Goal: Task Accomplishment & Management: Manage account settings

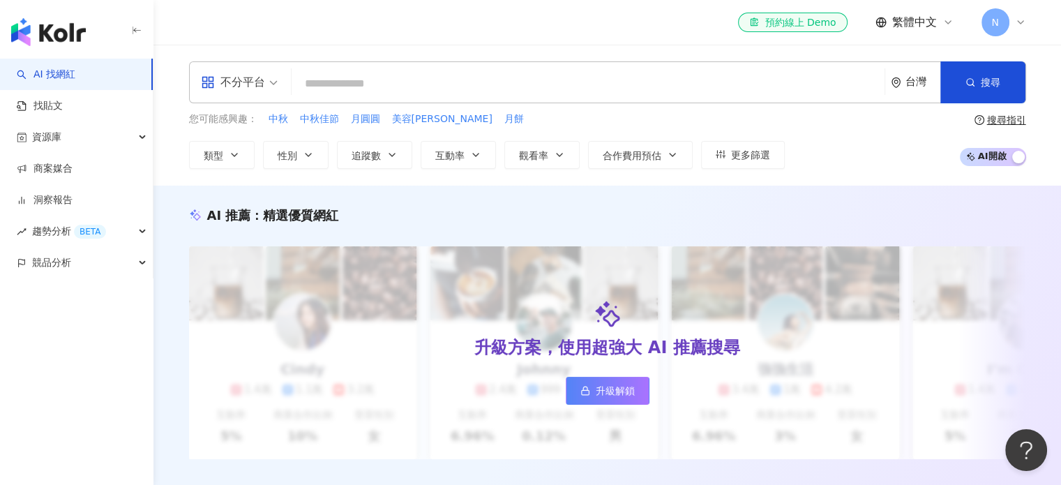
click at [1019, 25] on icon at bounding box center [1020, 22] width 11 height 11
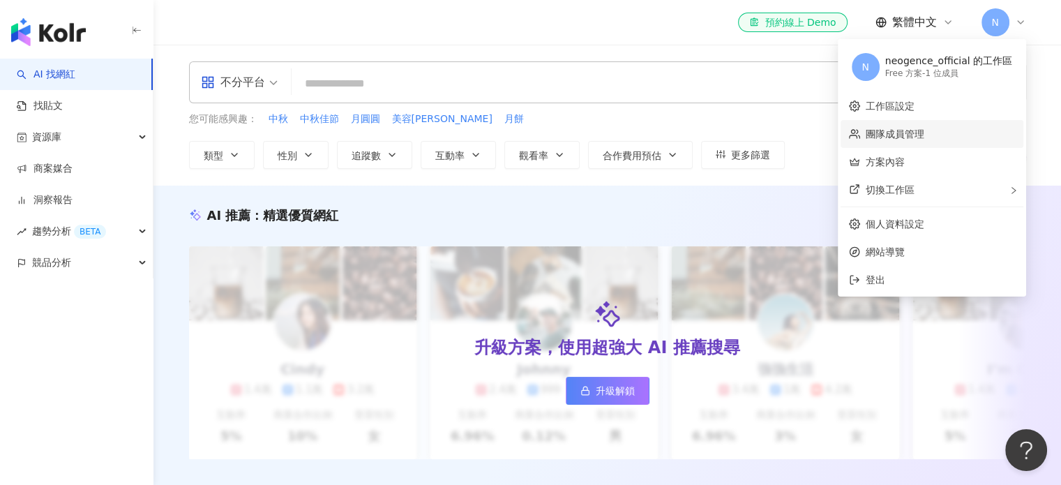
click at [904, 134] on link "團隊成員管理" at bounding box center [895, 133] width 59 height 11
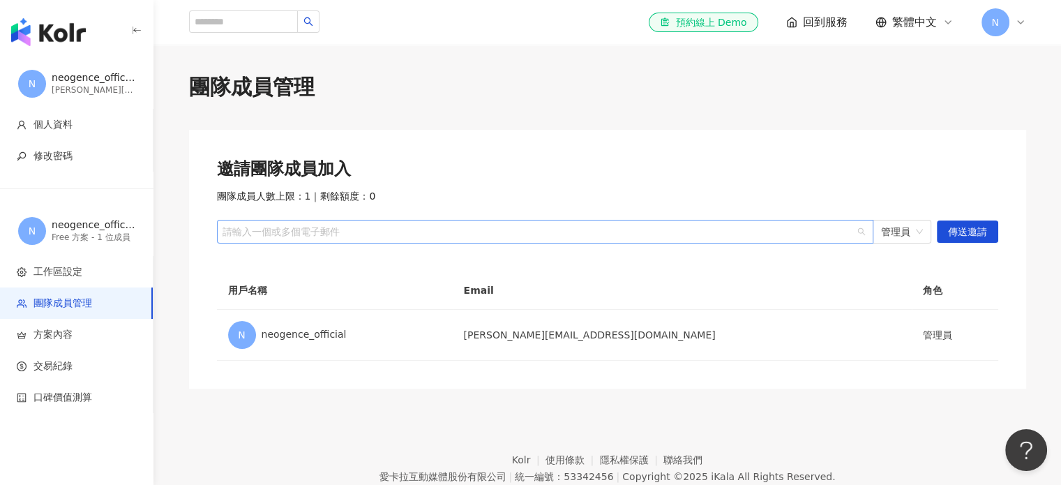
click at [276, 239] on div "請輸入一個或多個電子郵件" at bounding box center [545, 232] width 657 height 24
drag, startPoint x: 231, startPoint y: 204, endPoint x: 424, endPoint y: 192, distance: 193.7
click at [424, 192] on div "邀請團隊成員加入 團隊成員人數上限：1 ｜ 剩餘額度：0 請輸入一個或多個電子郵件 管理員 傳送邀請" at bounding box center [608, 201] width 782 height 86
click at [424, 192] on div "團隊成員人數上限：1 ｜ 剩餘額度：0" at bounding box center [608, 197] width 782 height 14
click at [906, 227] on span "管理員" at bounding box center [902, 232] width 42 height 22
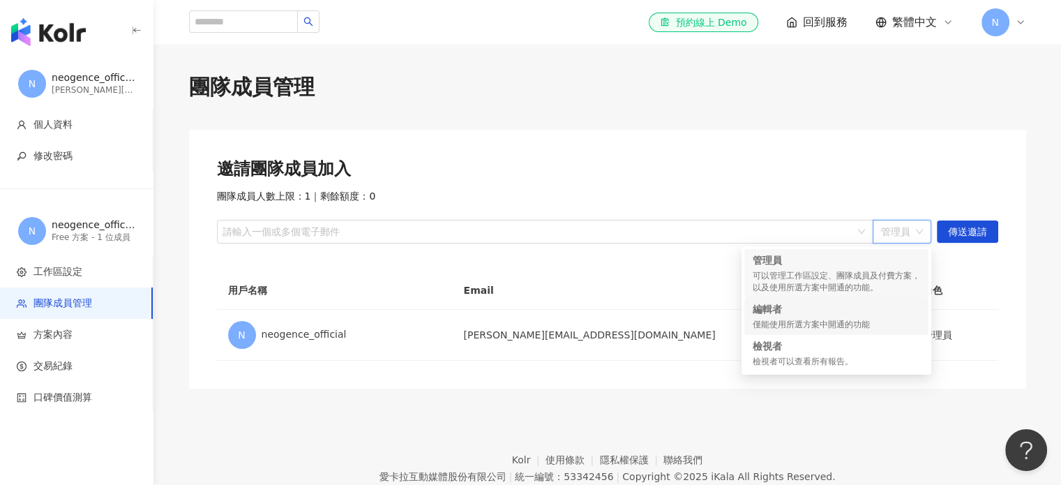
click at [796, 316] on div "編輯者 僅能使用所選方案中開通的功能" at bounding box center [836, 316] width 167 height 29
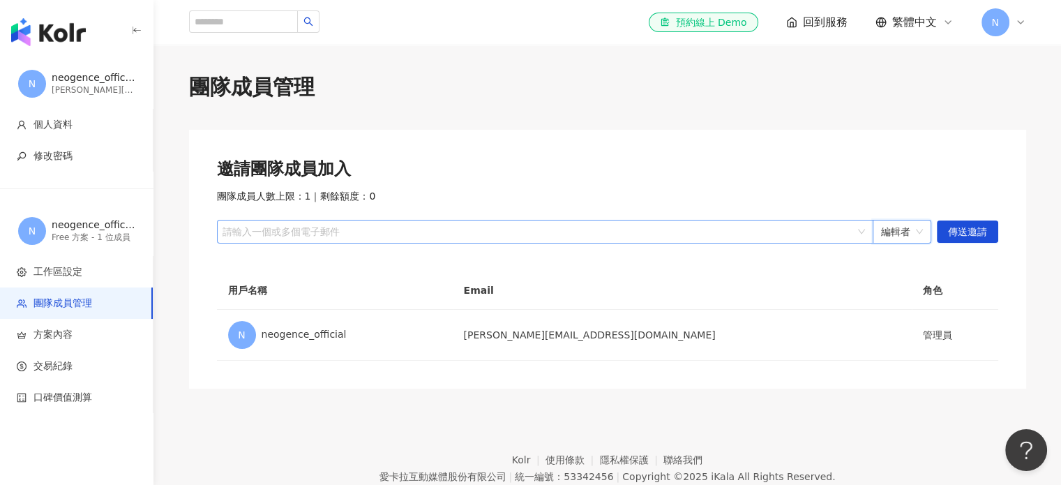
click at [805, 234] on div at bounding box center [538, 232] width 636 height 10
paste input "**********"
type input "**********"
click at [962, 234] on span "傳送邀請" at bounding box center [967, 232] width 39 height 22
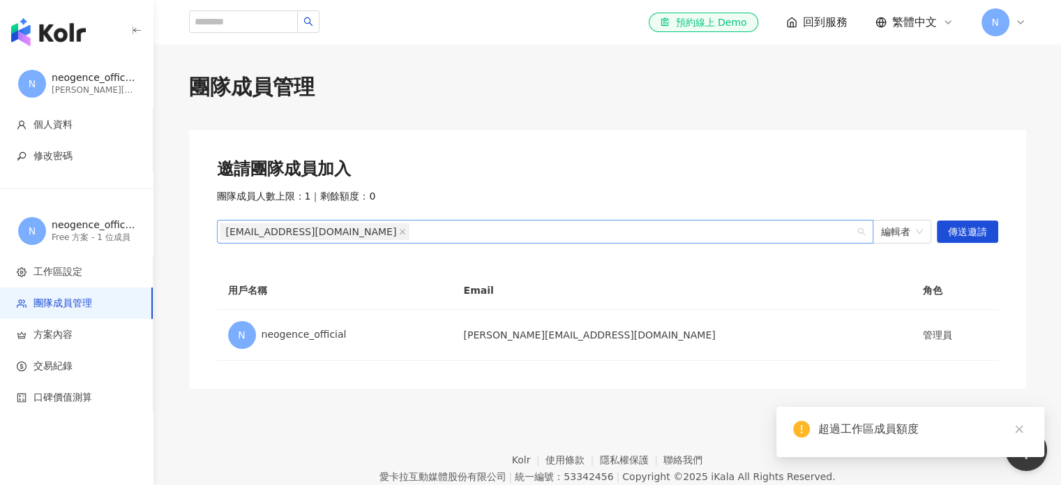
click at [860, 234] on div "amber_lin@neogence.com" at bounding box center [545, 232] width 657 height 24
click at [899, 231] on span "編輯者" at bounding box center [902, 232] width 42 height 22
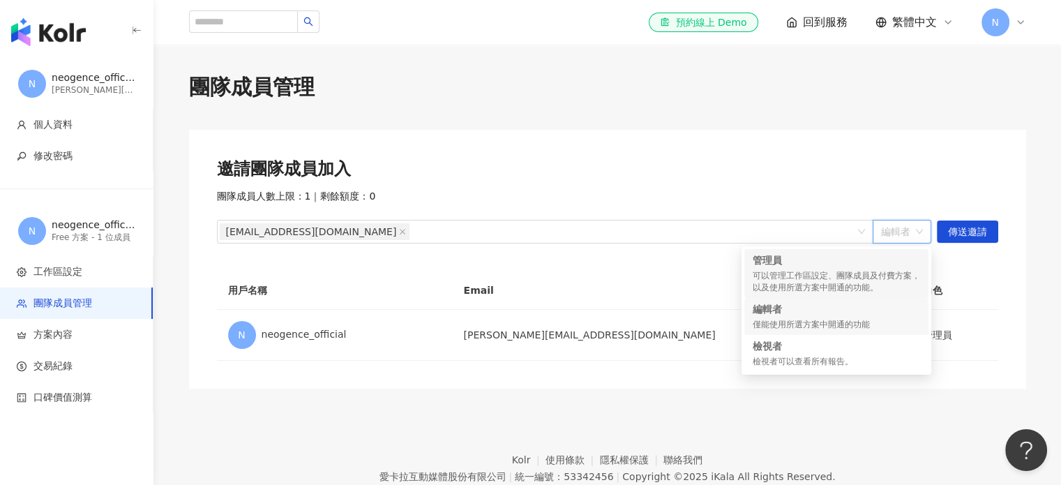
click at [703, 159] on div "邀請團隊成員加入" at bounding box center [608, 170] width 782 height 24
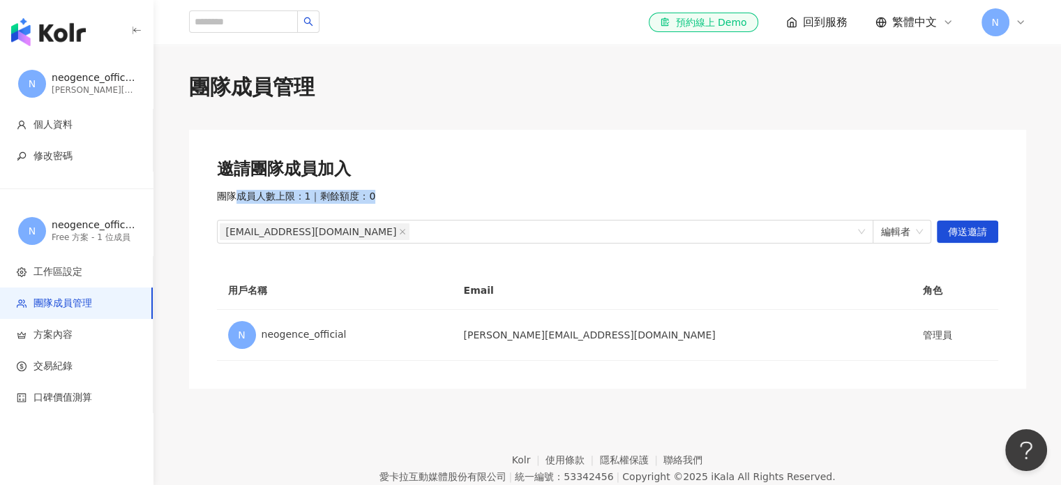
drag, startPoint x: 237, startPoint y: 200, endPoint x: 431, endPoint y: 200, distance: 194.7
click at [431, 200] on div "團隊成員人數上限：1 ｜ 剩餘額度：0" at bounding box center [608, 197] width 782 height 14
drag, startPoint x: 892, startPoint y: 2, endPoint x: 963, endPoint y: 79, distance: 104.2
click at [978, 76] on div "團隊成員管理" at bounding box center [607, 87] width 837 height 29
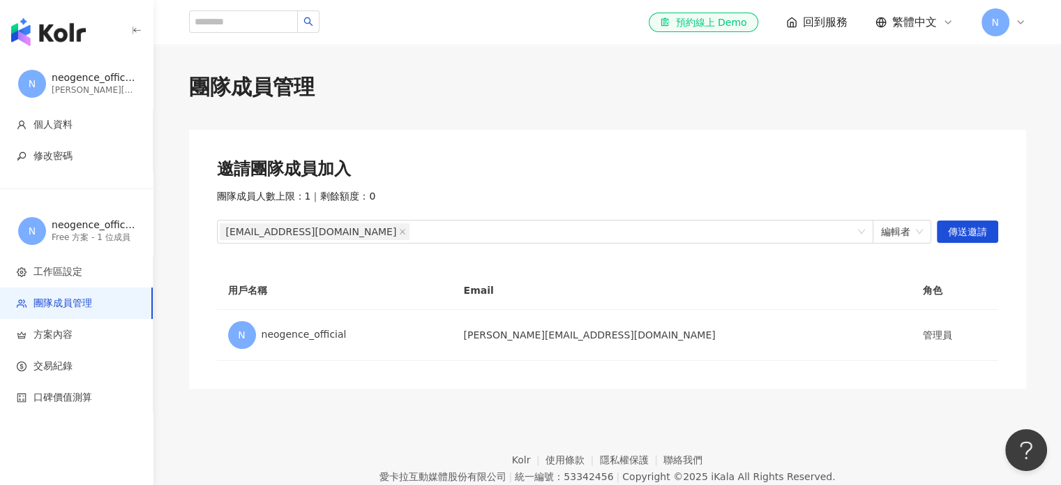
click at [50, 39] on img "button" at bounding box center [48, 32] width 75 height 28
